Goal: Find contact information: Find contact information

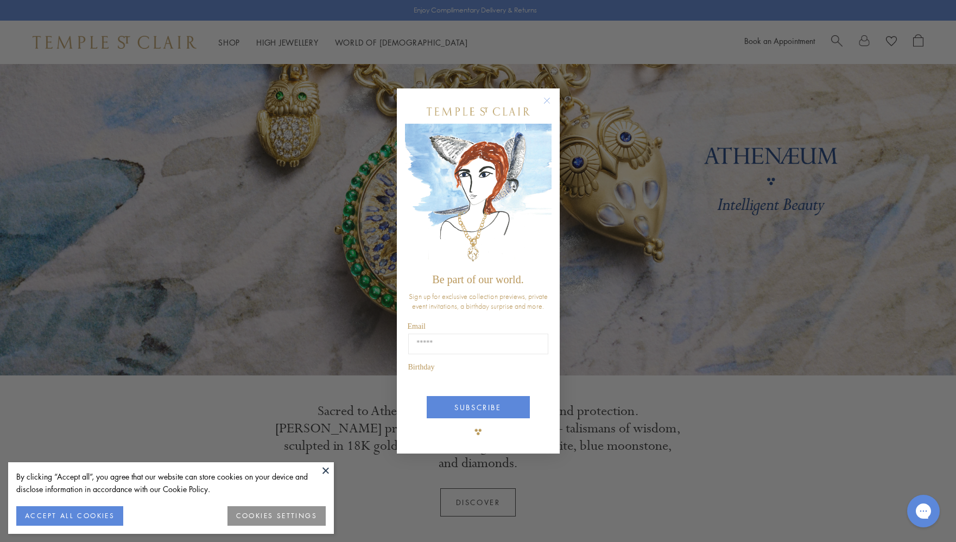
scroll to position [80, 0]
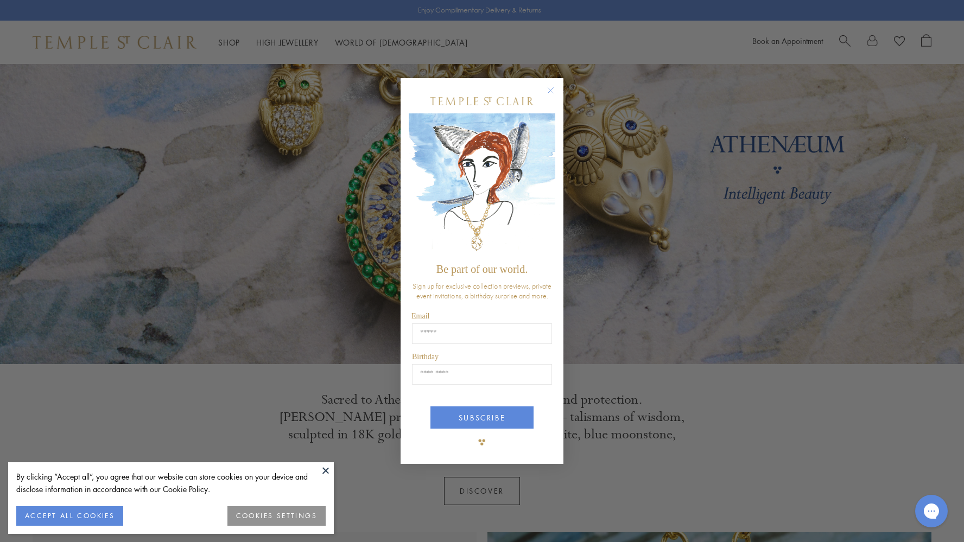
click at [550, 90] on circle "Close dialog" at bounding box center [551, 90] width 13 height 13
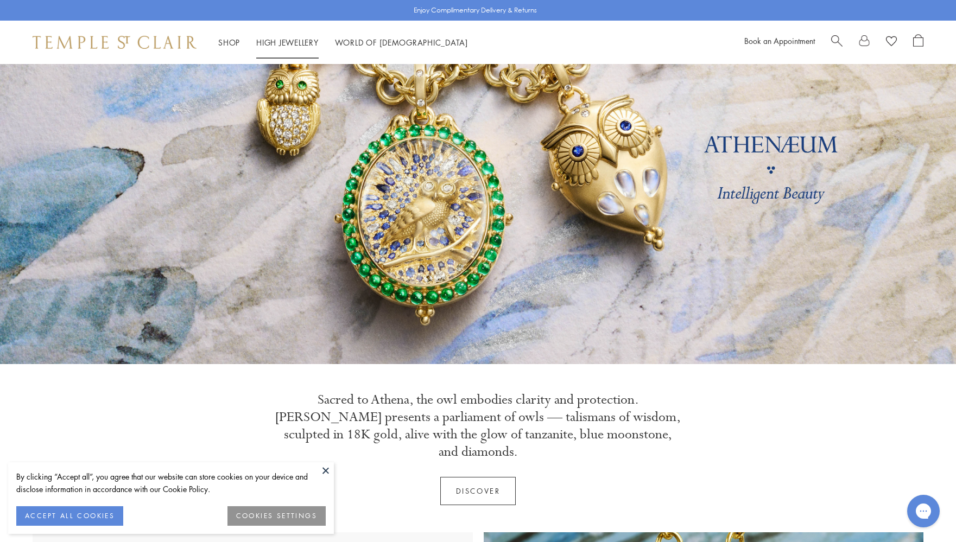
click at [292, 43] on link "High Jewellery High Jewellery" at bounding box center [287, 42] width 62 height 11
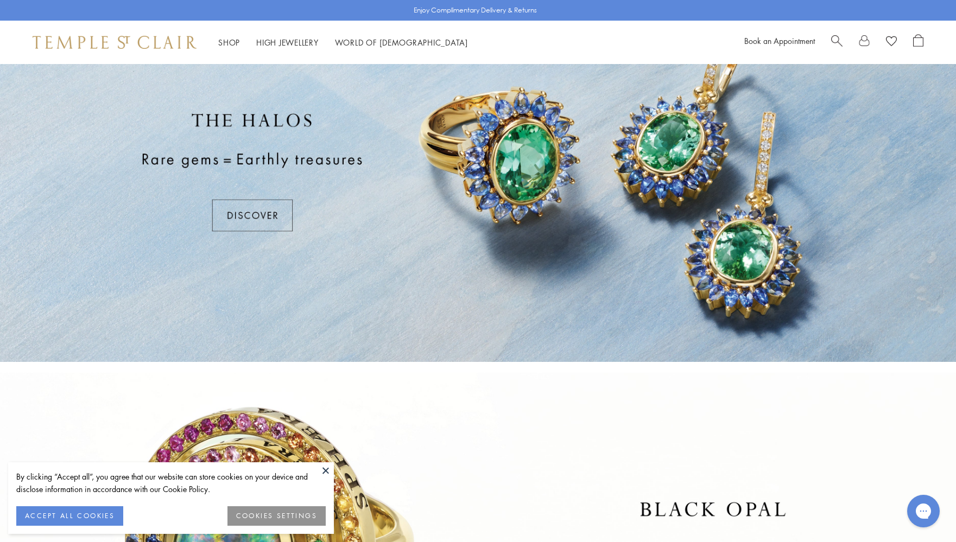
scroll to position [40, 0]
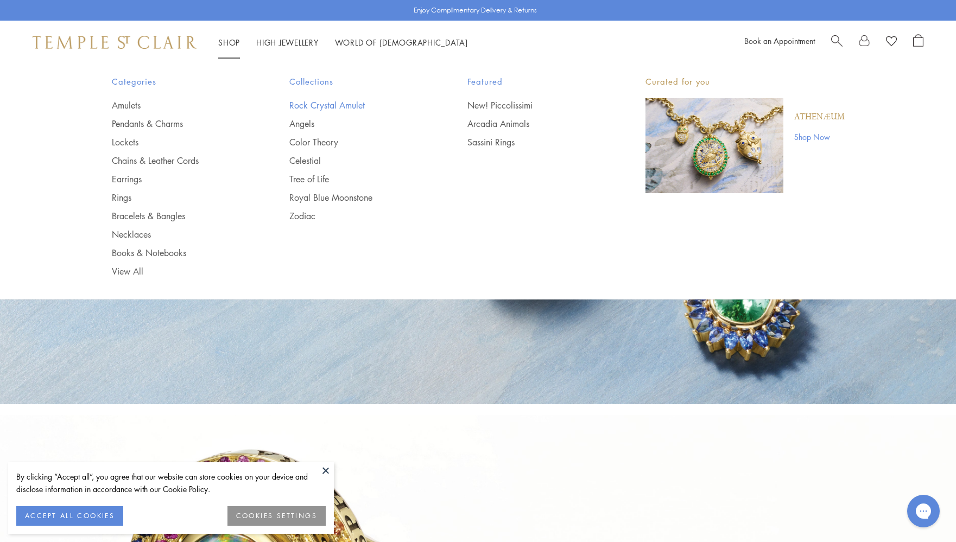
click at [350, 102] on link "Rock Crystal Amulet" at bounding box center [356, 105] width 135 height 12
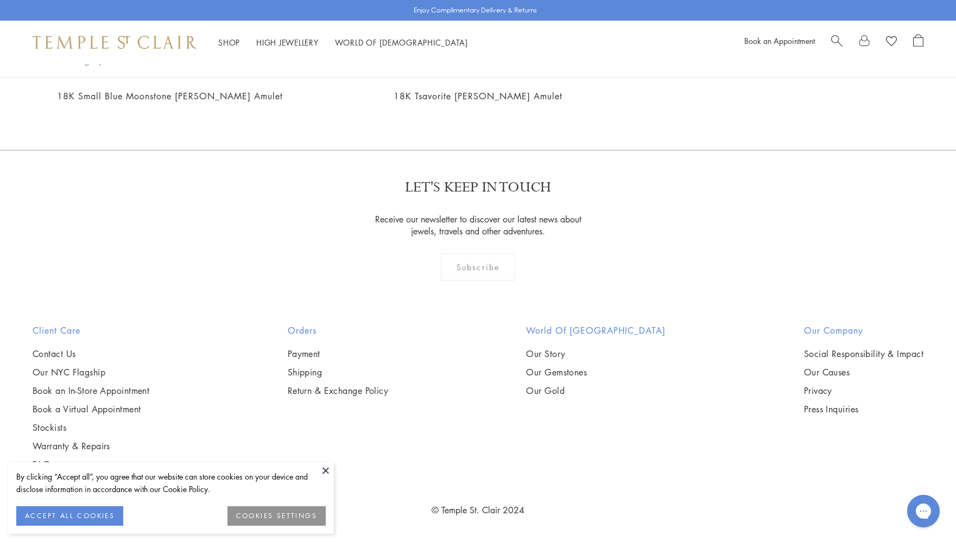
scroll to position [4007, 0]
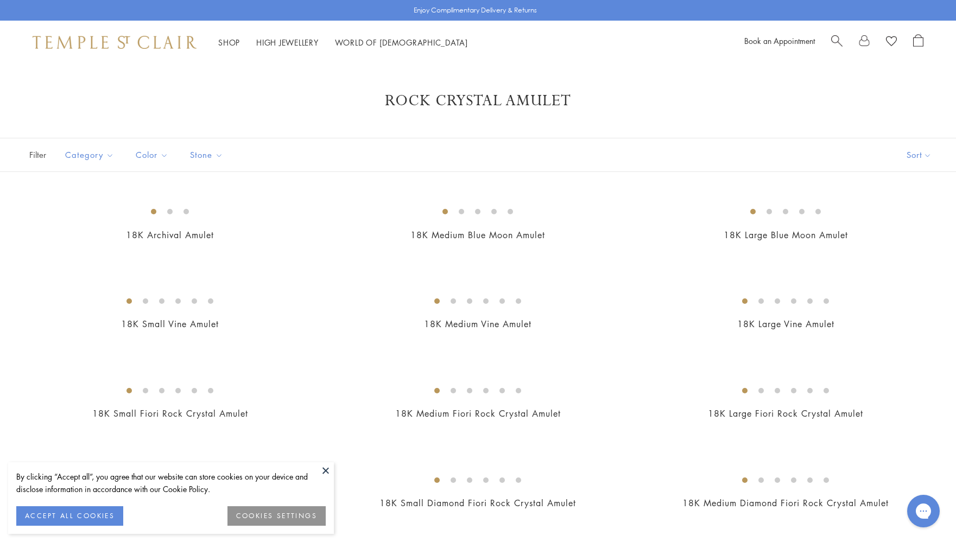
scroll to position [0, 0]
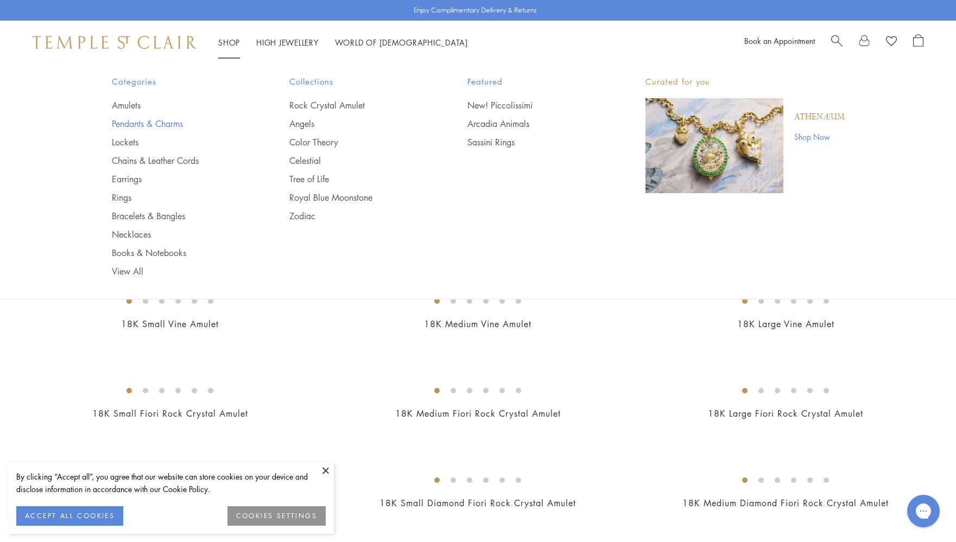
click at [174, 122] on link "Pendants & Charms" at bounding box center [179, 124] width 135 height 12
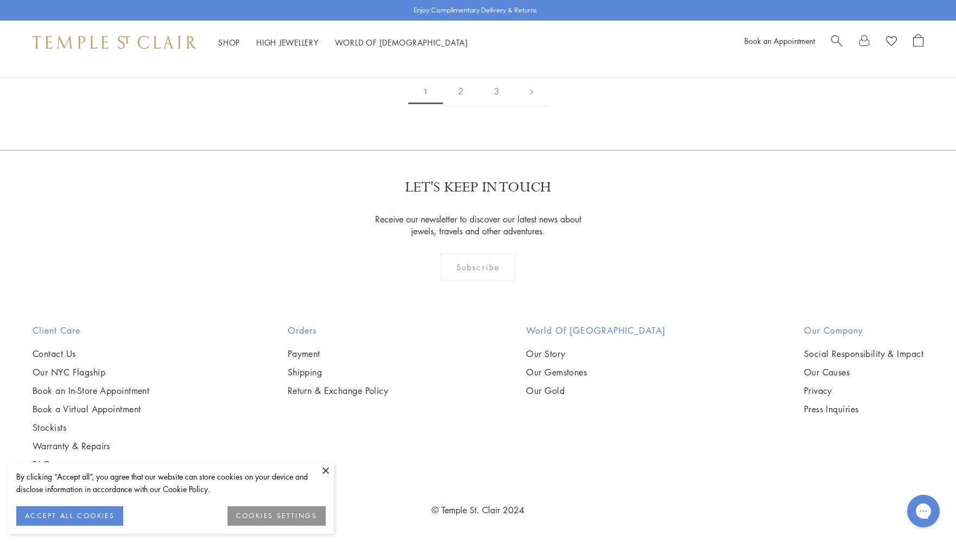
scroll to position [4749, 0]
click at [0, 0] on img at bounding box center [0, 0] width 0 height 0
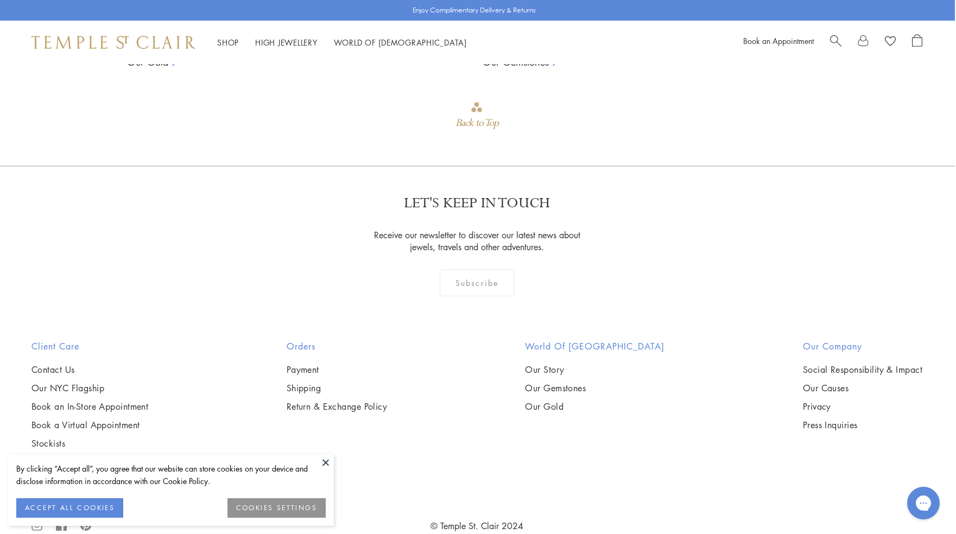
scroll to position [2104, 1]
click at [46, 438] on link "Stockists" at bounding box center [89, 444] width 117 height 12
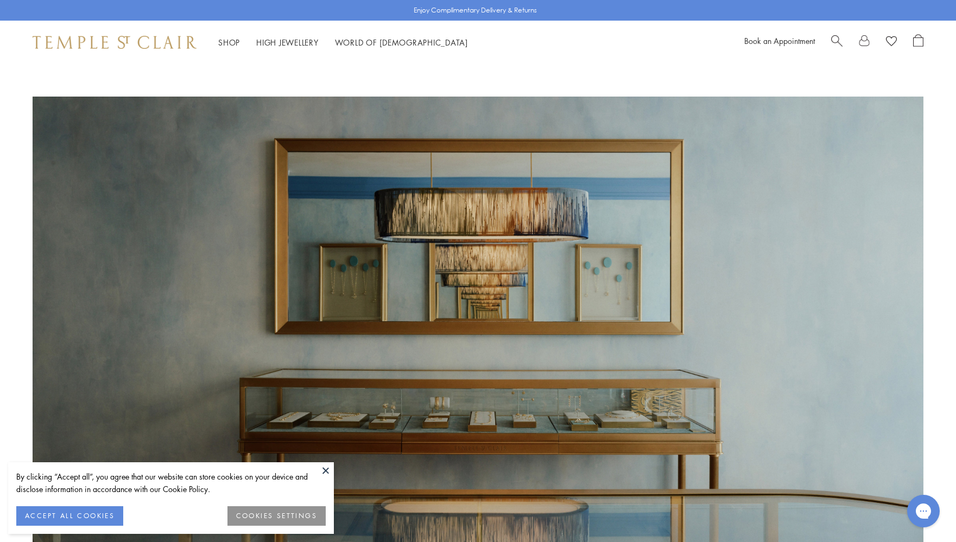
click at [867, 42] on link at bounding box center [864, 42] width 11 height 16
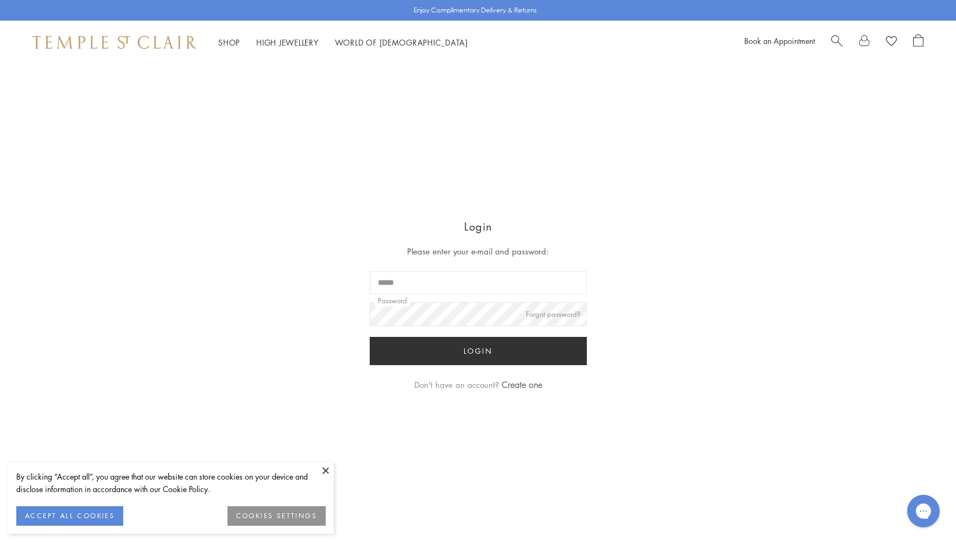
scroll to position [413, 0]
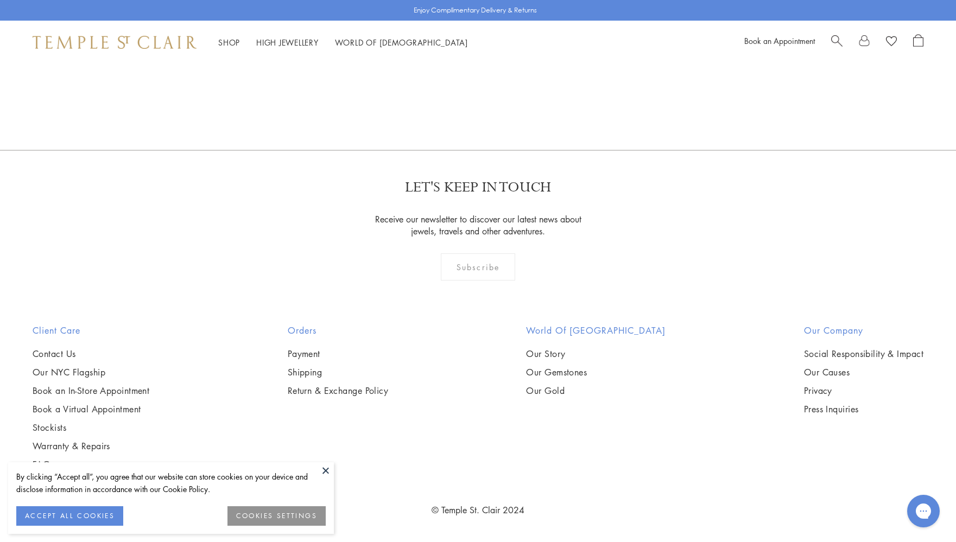
click at [326, 470] on button at bounding box center [326, 471] width 16 height 16
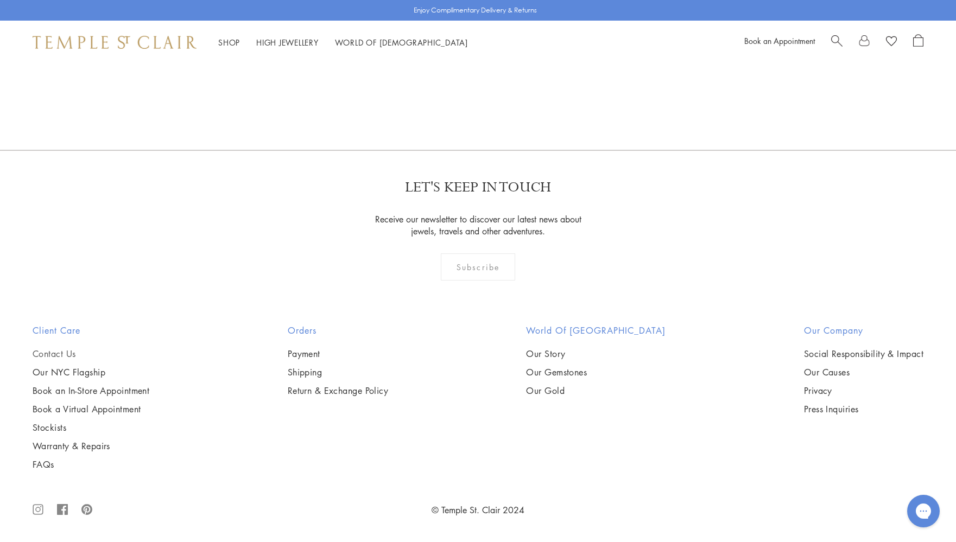
click at [56, 351] on link "Contact Us" at bounding box center [91, 354] width 117 height 12
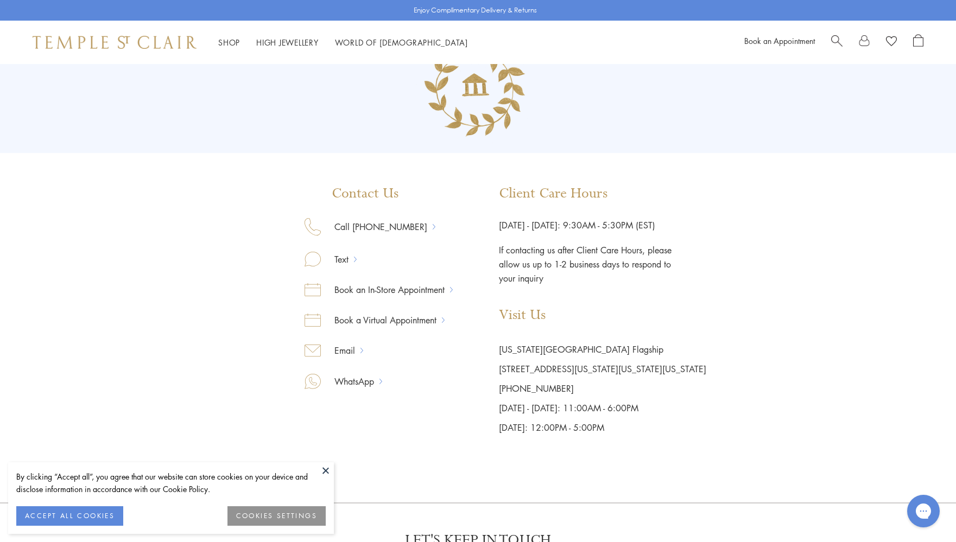
scroll to position [51, 0]
click at [346, 347] on link "Email" at bounding box center [341, 352] width 40 height 14
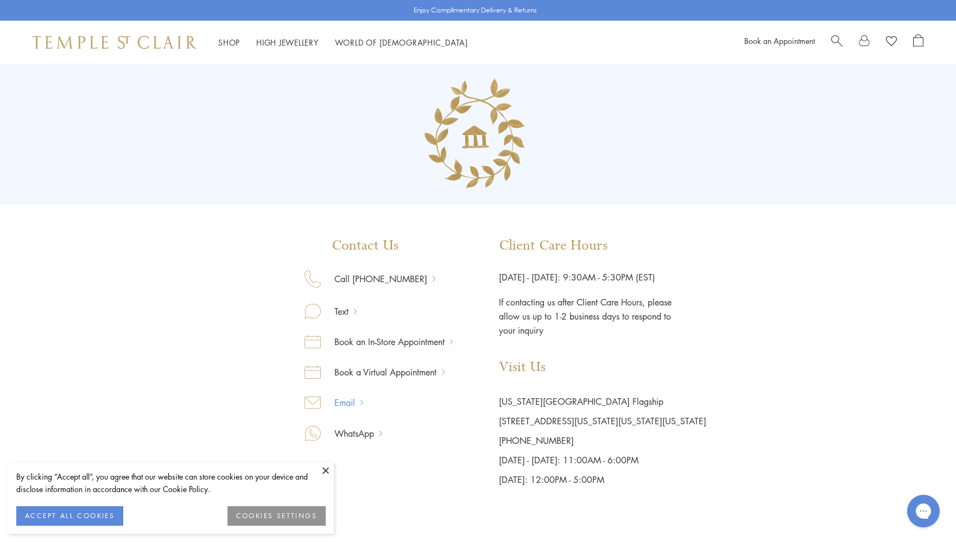
scroll to position [0, 0]
